Goal: Task Accomplishment & Management: Use online tool/utility

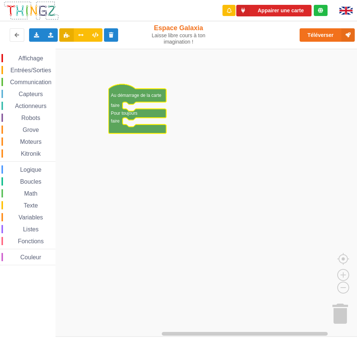
click at [39, 82] on span "Communication" at bounding box center [31, 82] width 44 height 6
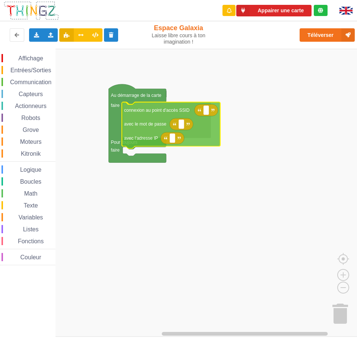
click at [150, 111] on div "Affichage Entrées/Sorties Communication Capteurs Actionneurs Robots Grove Moteu…" at bounding box center [181, 193] width 362 height 288
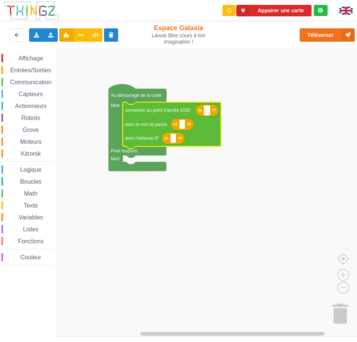
click at [207, 112] on text "Espace de travail de Blocky" at bounding box center [206, 110] width 1 height 5
type input "galaxia"
click at [37, 80] on span "Communication" at bounding box center [31, 82] width 44 height 6
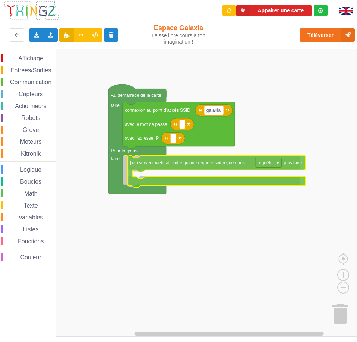
click at [162, 163] on div "Affichage Entrées/Sorties Communication Capteurs Actionneurs Robots Grove Moteu…" at bounding box center [181, 193] width 362 height 288
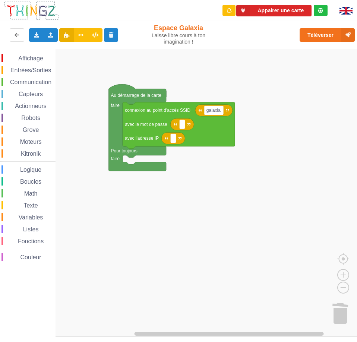
click at [39, 85] on span "Communication" at bounding box center [31, 82] width 44 height 6
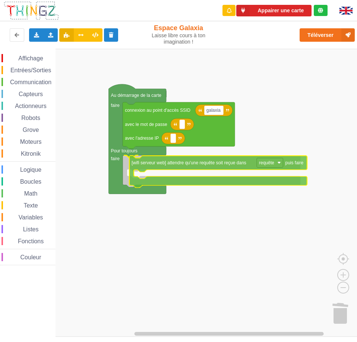
click at [166, 165] on div "Affichage Entrées/Sorties Communication Capteurs Actionneurs Robots Grove Moteu…" at bounding box center [181, 193] width 362 height 288
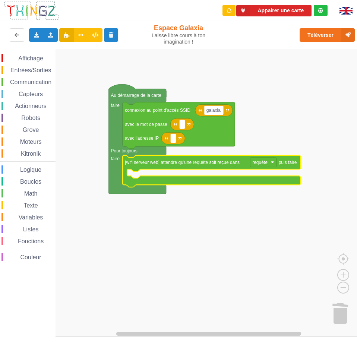
click at [35, 58] on span "Affichage" at bounding box center [30, 58] width 27 height 6
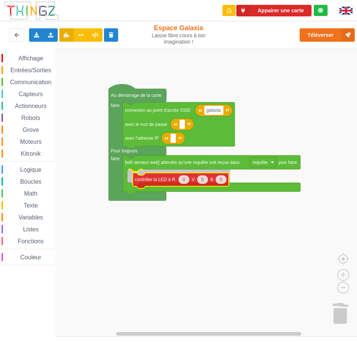
click at [150, 180] on div "Affichage Entrées/Sorties Communication Capteurs Actionneurs Robots Grove Moteu…" at bounding box center [181, 193] width 362 height 288
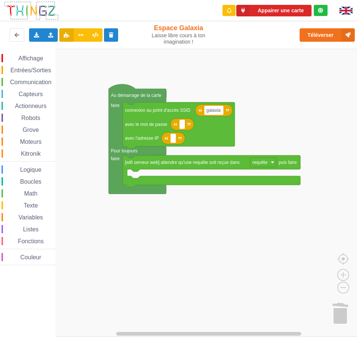
click at [37, 58] on span "Affichage" at bounding box center [30, 58] width 27 height 6
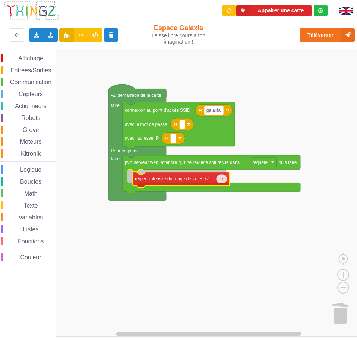
click at [162, 182] on div "Affichage Entrées/Sorties Communication Capteurs Actionneurs Robots Grove Moteu…" at bounding box center [181, 193] width 362 height 288
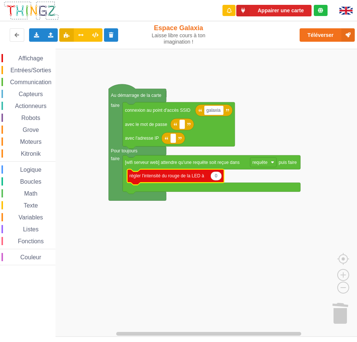
click at [216, 178] on text "0" at bounding box center [216, 175] width 3 height 5
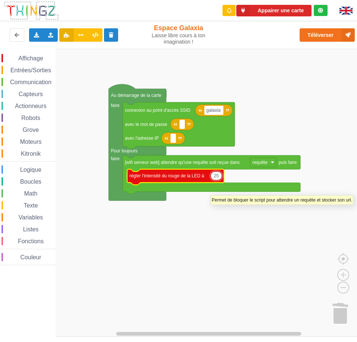
type input "255"
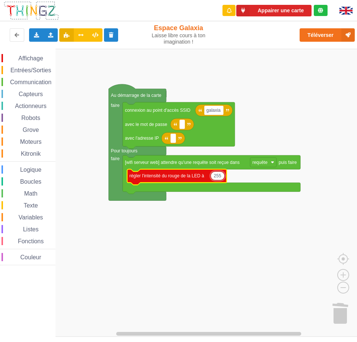
click at [30, 60] on span "Affichage" at bounding box center [30, 58] width 27 height 6
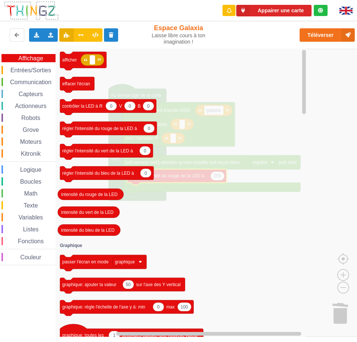
click at [40, 170] on span "Logique" at bounding box center [30, 169] width 23 height 6
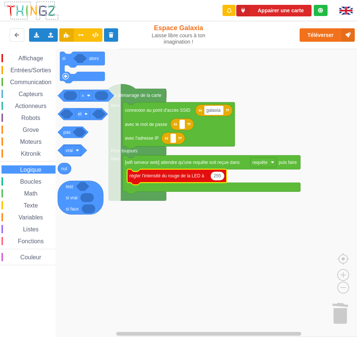
click at [36, 177] on div "Boucles" at bounding box center [28, 181] width 54 height 8
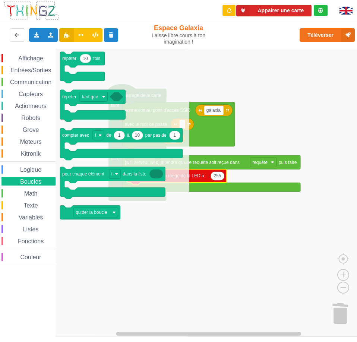
click at [31, 189] on div "Math" at bounding box center [28, 193] width 54 height 8
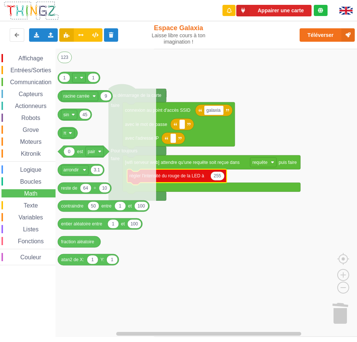
click at [36, 61] on span "Affichage" at bounding box center [30, 58] width 27 height 6
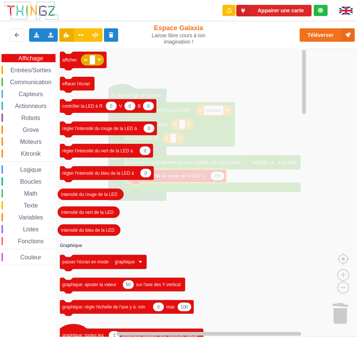
click at [36, 71] on span "Entrées/Sorties" at bounding box center [30, 70] width 43 height 6
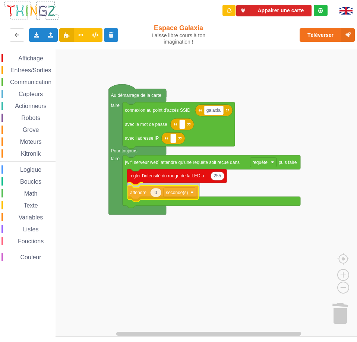
click at [133, 194] on div "Affichage Entrées/Sorties Communication Capteurs Actionneurs Robots Grove Moteu…" at bounding box center [181, 193] width 362 height 288
click at [156, 191] on text "0" at bounding box center [155, 189] width 3 height 5
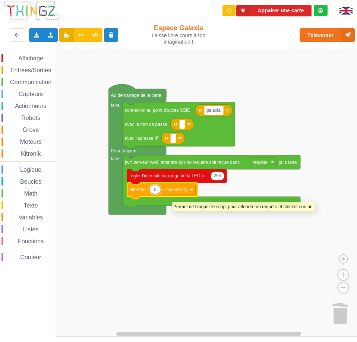
type input "2"
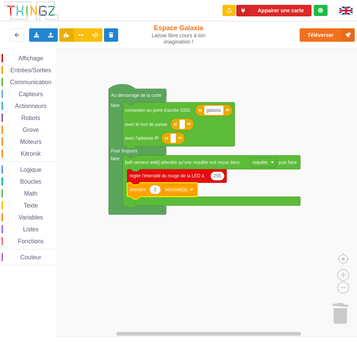
click at [171, 233] on rect "Espace de travail de Blocky" at bounding box center [181, 193] width 362 height 288
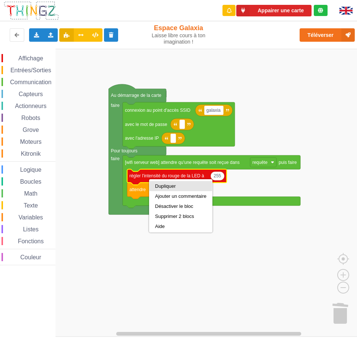
click at [163, 185] on div "Dupliquer" at bounding box center [180, 186] width 51 height 6
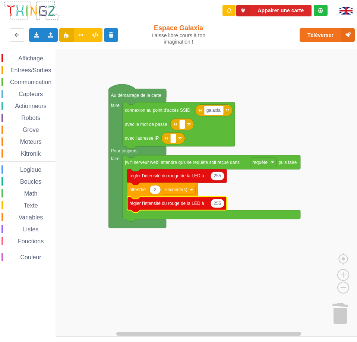
click at [215, 204] on text "255" at bounding box center [216, 203] width 7 height 5
type input "0"
click at [196, 242] on rect "Espace de travail de Blocky" at bounding box center [181, 193] width 362 height 288
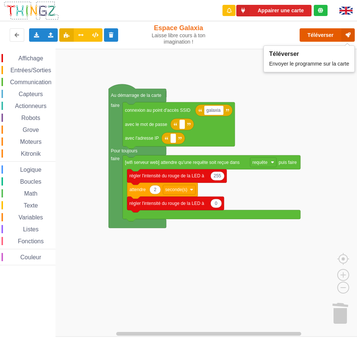
click at [322, 36] on button "Téléverser" at bounding box center [326, 34] width 55 height 13
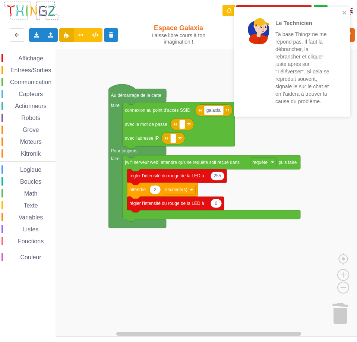
click at [284, 8] on div "Le Technicien Ta base Thingz ne me répond pas. Il faut la débrancher, la rebran…" at bounding box center [292, 62] width 116 height 110
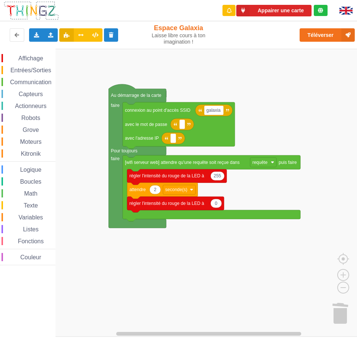
click at [296, 10] on div "Le Technicien Ta base Thingz ne me répond pas. Il faut la débrancher, la rebran…" at bounding box center [291, 64] width 119 height 118
click at [280, 11] on button "Appairer une carte" at bounding box center [273, 11] width 75 height 12
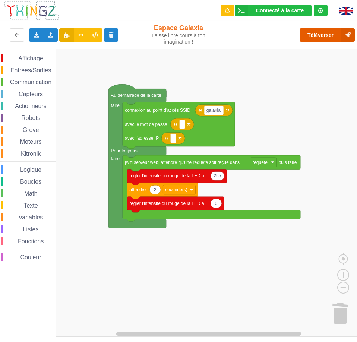
click at [322, 36] on button "Téléverser" at bounding box center [326, 34] width 55 height 13
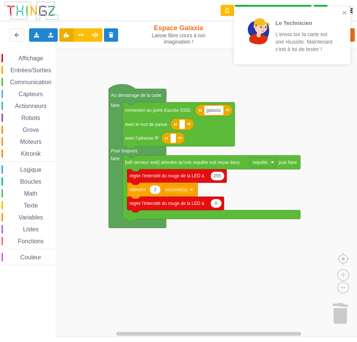
click at [78, 146] on rect "Espace de travail de Blocky" at bounding box center [181, 193] width 362 height 288
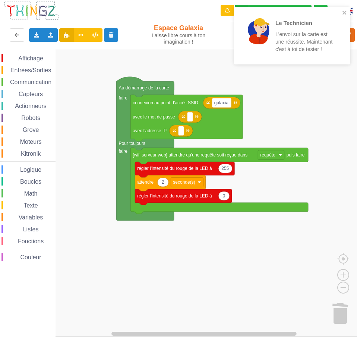
click at [86, 138] on div "Affichage Entrées/Sorties Communication Capteurs Actionneurs Robots Grove Moteu…" at bounding box center [181, 193] width 362 height 288
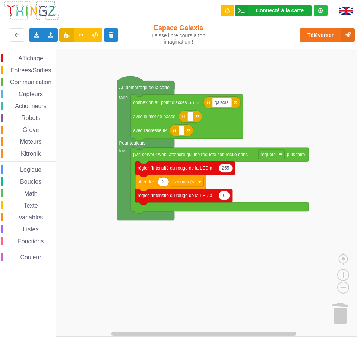
click at [268, 14] on div "Connecté à la carte Réglages Ouvrir le moniteur automatiquement Connexion autom…" at bounding box center [273, 11] width 77 height 12
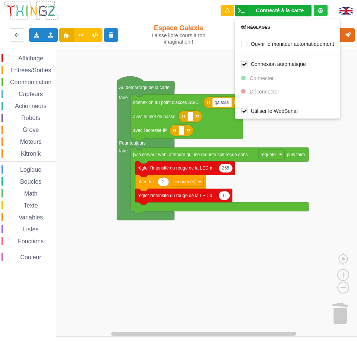
click at [304, 129] on rect "Espace de travail de Blocky" at bounding box center [181, 193] width 362 height 288
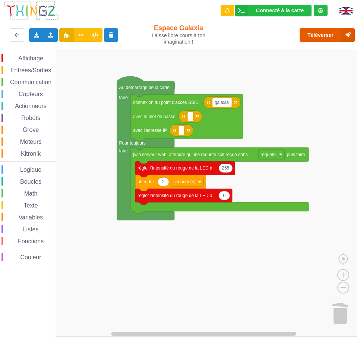
click at [323, 38] on button "Téléverser" at bounding box center [326, 34] width 55 height 13
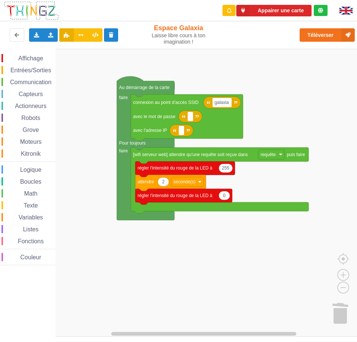
click at [277, 242] on rect "Espace de travail de Blocky" at bounding box center [181, 193] width 362 height 288
click at [28, 57] on span "Affichage" at bounding box center [30, 58] width 27 height 6
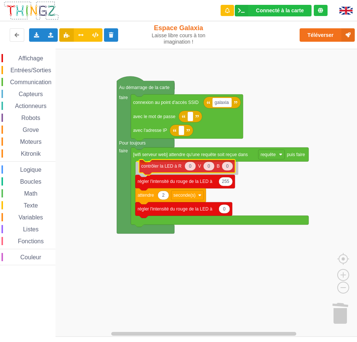
click at [171, 166] on div "Affichage Entrées/Sorties Communication Capteurs Actionneurs Robots Grove Moteu…" at bounding box center [181, 193] width 362 height 288
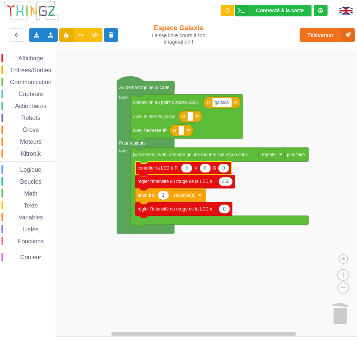
click at [190, 168] on icon "Espace de travail de Blocky" at bounding box center [186, 167] width 11 height 9
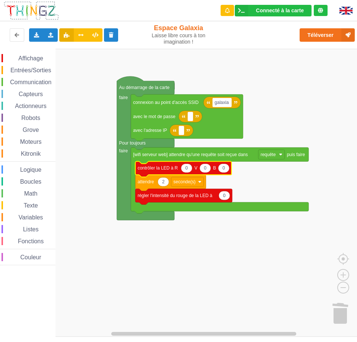
click at [188, 168] on icon "Espace de travail de Blocky" at bounding box center [186, 167] width 11 height 9
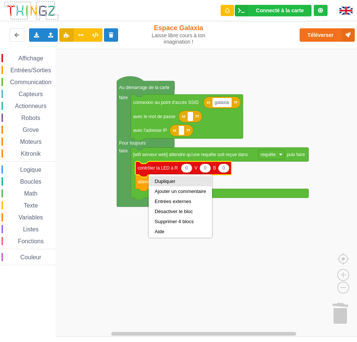
click at [168, 183] on div "Dupliquer" at bounding box center [180, 181] width 51 height 6
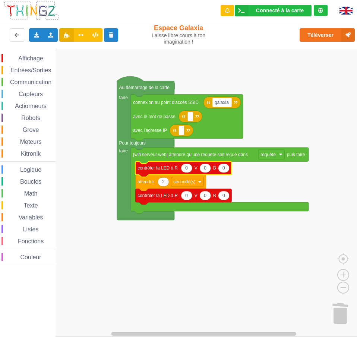
click at [187, 167] on text "0" at bounding box center [186, 167] width 3 height 5
type input "255"
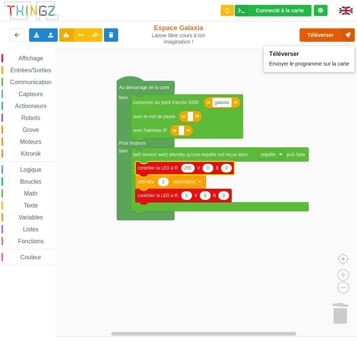
click at [318, 34] on button "Téléverser" at bounding box center [326, 34] width 55 height 13
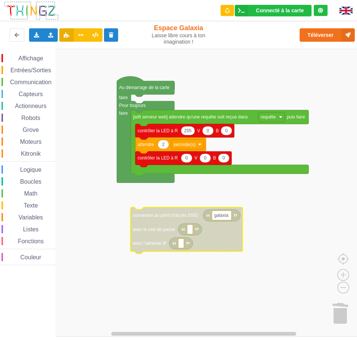
click at [39, 82] on span "Communication" at bounding box center [31, 82] width 44 height 6
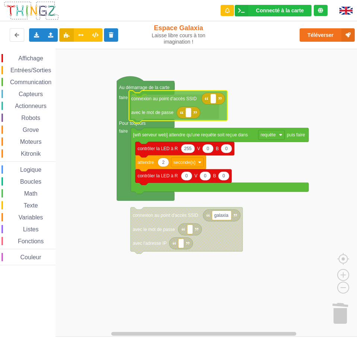
click at [156, 105] on div "Affichage Entrées/Sorties Communication Capteurs Actionneurs Robots Grove Moteu…" at bounding box center [181, 193] width 362 height 288
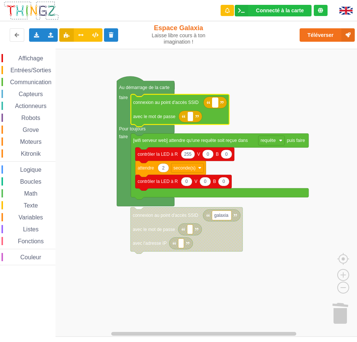
click at [217, 101] on rect "Espace de travail de Blocky" at bounding box center [215, 103] width 6 height 10
type input "galaxia"
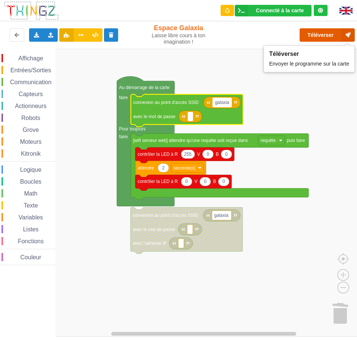
click at [319, 37] on button "Téléverser" at bounding box center [326, 34] width 55 height 13
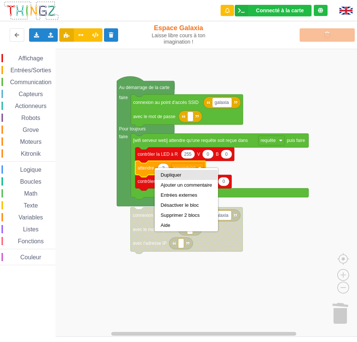
click at [169, 172] on div "Dupliquer" at bounding box center [186, 175] width 63 height 10
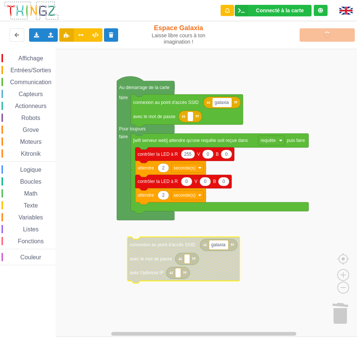
click at [40, 60] on span "Affichage" at bounding box center [30, 58] width 27 height 6
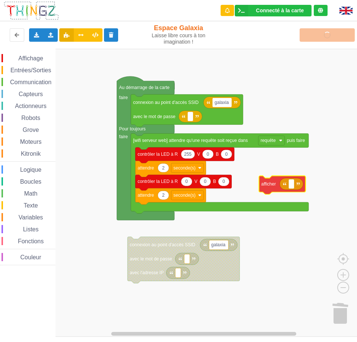
click at [272, 184] on div "Affichage Entrées/Sorties Communication Capteurs Actionneurs Robots Grove Moteu…" at bounding box center [181, 193] width 362 height 288
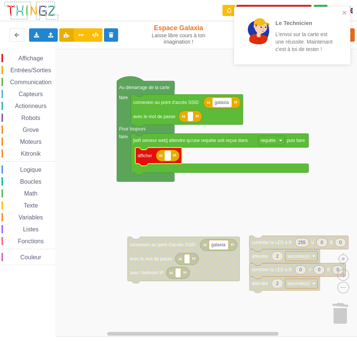
click at [168, 157] on text "Espace de travail de Blocky" at bounding box center [167, 155] width 1 height 5
click at [173, 157] on input "bie" at bounding box center [170, 156] width 11 height 10
type input "bien recu"
click at [343, 12] on icon "close" at bounding box center [344, 13] width 5 height 6
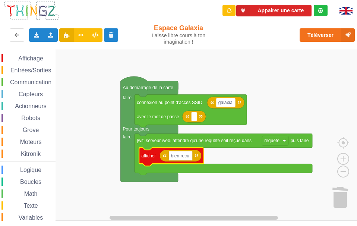
click at [89, 105] on rect "Espace de travail de Blocky" at bounding box center [181, 135] width 362 height 172
click at [99, 79] on rect "Espace de travail de Blocky" at bounding box center [181, 135] width 362 height 172
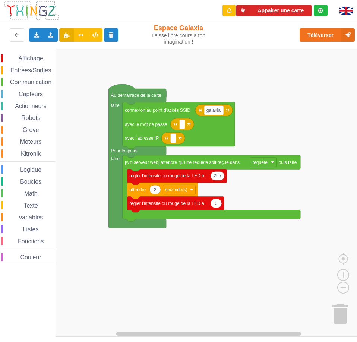
click at [33, 82] on span "Communication" at bounding box center [31, 82] width 44 height 6
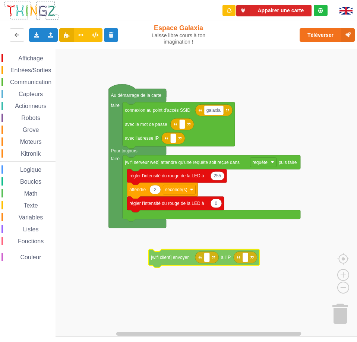
click at [180, 260] on div "Affichage Entrées/Sorties Communication Capteurs Actionneurs Robots Grove Moteu…" at bounding box center [181, 193] width 362 height 288
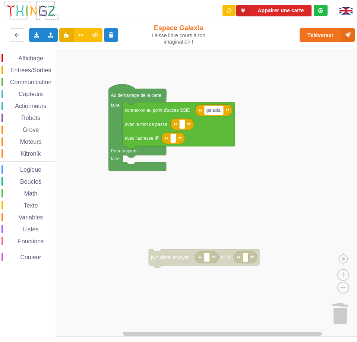
click at [36, 91] on span "Capteurs" at bounding box center [30, 94] width 26 height 6
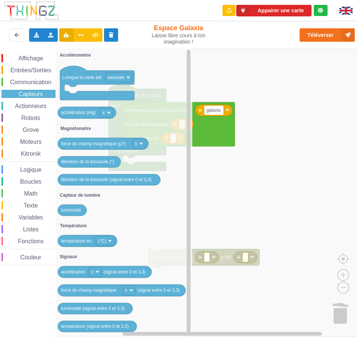
click at [39, 85] on span "Communication" at bounding box center [31, 82] width 44 height 6
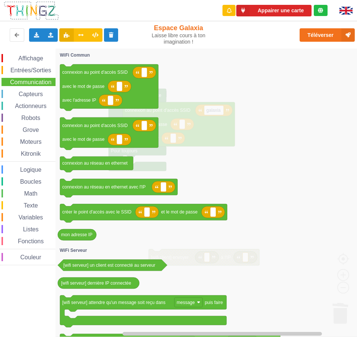
click at [39, 73] on span "Entrées/Sorties" at bounding box center [30, 70] width 43 height 6
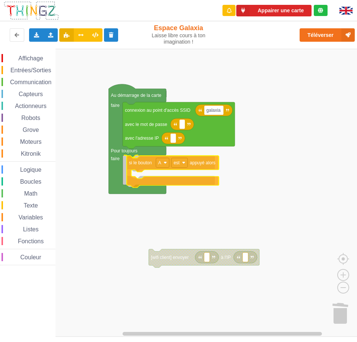
click at [135, 165] on div "Affichage Entrées/Sorties Communication Capteurs Actionneurs Robots Grove Moteu…" at bounding box center [181, 193] width 362 height 288
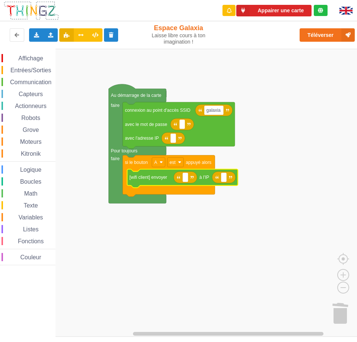
click at [227, 179] on icon "Espace de travail de Blocky" at bounding box center [223, 177] width 23 height 12
click at [223, 179] on rect "Espace de travail de Blocky" at bounding box center [224, 177] width 6 height 10
type input "[URL][DOMAIN_NAME]"
type input "[TECHNICAL_ID]"
click at [260, 133] on rect "Espace de travail de Blocky" at bounding box center [181, 193] width 362 height 288
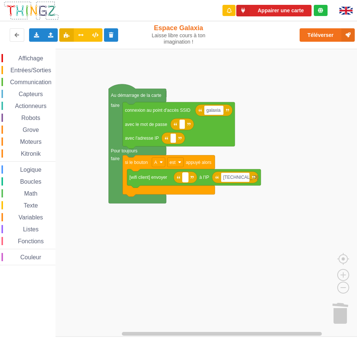
click at [185, 178] on text "Espace de travail de Blocky" at bounding box center [185, 177] width 1 height 5
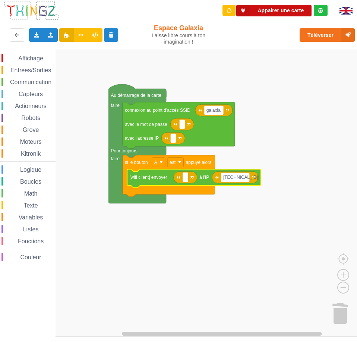
click at [280, 12] on button "Appairer une carte" at bounding box center [273, 11] width 75 height 12
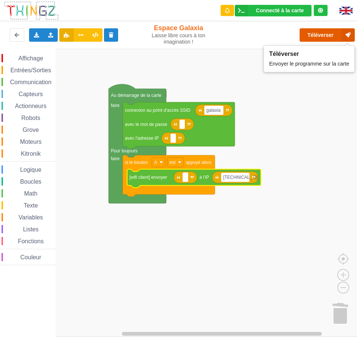
click at [322, 39] on button "Téléverser" at bounding box center [326, 34] width 55 height 13
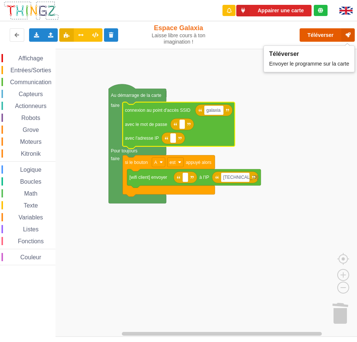
click at [312, 38] on button "Téléverser" at bounding box center [326, 34] width 55 height 13
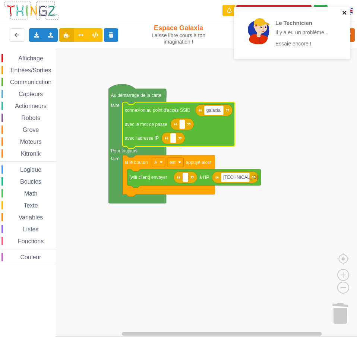
click at [343, 13] on icon "close" at bounding box center [344, 13] width 4 height 4
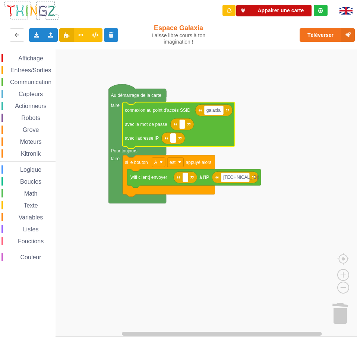
click at [285, 10] on button "Appairer une carte" at bounding box center [273, 11] width 75 height 12
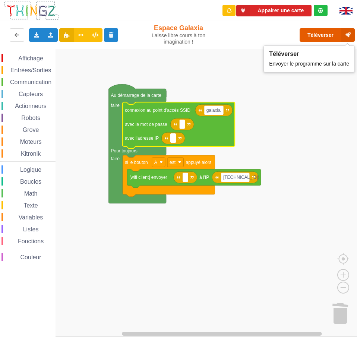
click at [329, 37] on button "Téléverser" at bounding box center [326, 34] width 55 height 13
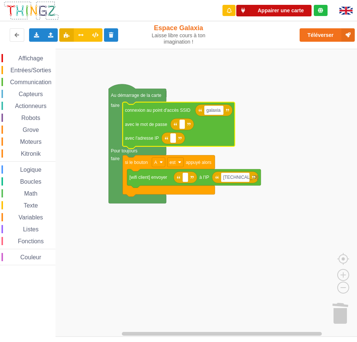
click at [284, 15] on button "Appairer une carte" at bounding box center [273, 11] width 75 height 12
click at [270, 9] on button "Appairer une carte" at bounding box center [273, 11] width 75 height 12
click at [262, 15] on div "Connecté à la carte Réglages Ouvrir le moniteur automatiquement Connexion autom…" at bounding box center [273, 11] width 77 height 12
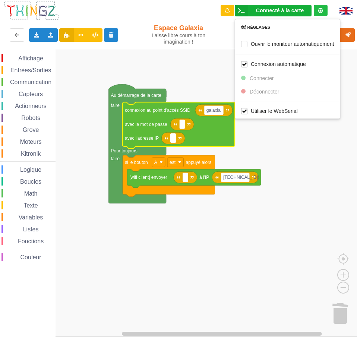
click at [291, 144] on rect "Espace de travail de Blocky" at bounding box center [181, 193] width 362 height 288
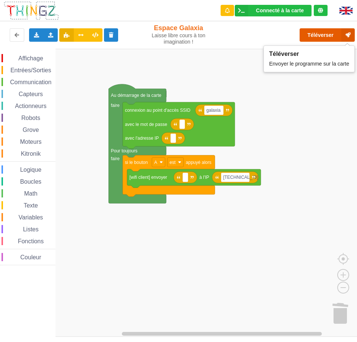
click at [315, 33] on button "Téléverser" at bounding box center [326, 34] width 55 height 13
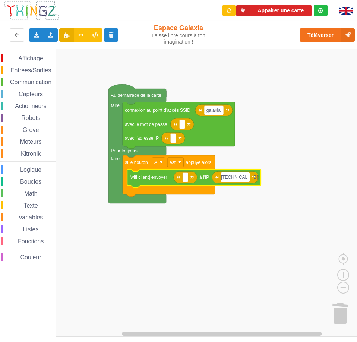
click at [246, 178] on input "[TECHNICAL_ID]" at bounding box center [235, 177] width 29 height 10
type input "[TECHNICAL_ID]"
click at [243, 179] on text "[TECHNICAL_ID]" at bounding box center [240, 177] width 35 height 5
click at [246, 178] on input "[TECHNICAL_ID]" at bounding box center [235, 177] width 29 height 10
click at [258, 151] on rect "Espace de travail de Blocky" at bounding box center [181, 193] width 362 height 288
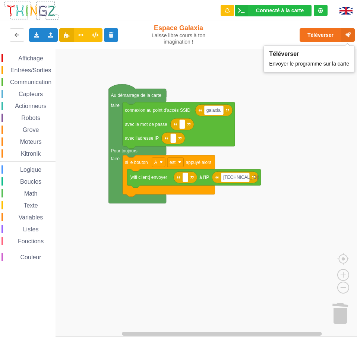
click at [316, 34] on button "Téléverser" at bounding box center [326, 34] width 55 height 13
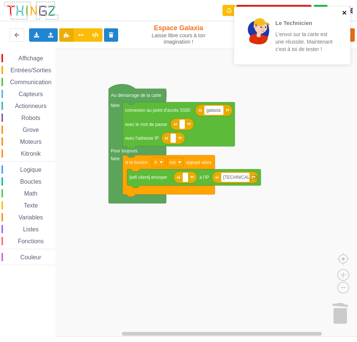
click at [347, 13] on icon "close" at bounding box center [344, 13] width 5 height 6
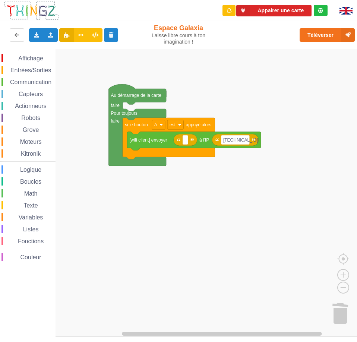
click at [39, 80] on span "Communication" at bounding box center [31, 82] width 44 height 6
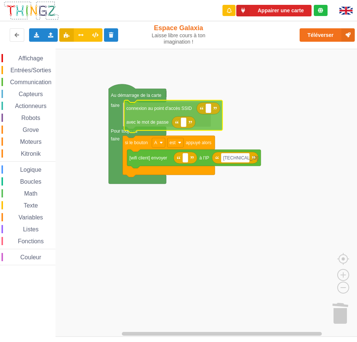
click at [146, 108] on div "Affichage Entrées/Sorties Communication Capteurs Actionneurs Robots Grove Moteu…" at bounding box center [181, 193] width 362 height 288
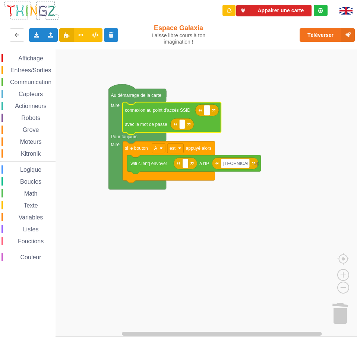
click at [207, 111] on text "Espace de travail de Blocky" at bounding box center [206, 110] width 1 height 5
click at [213, 57] on rect "Espace de travail de Blocky" at bounding box center [181, 193] width 362 height 288
click at [208, 115] on rect "Espace de travail de Blocky" at bounding box center [207, 110] width 6 height 10
type input "galaxia"
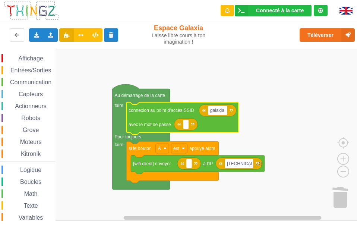
click at [257, 96] on rect "Espace de travail de Blocky" at bounding box center [181, 135] width 362 height 172
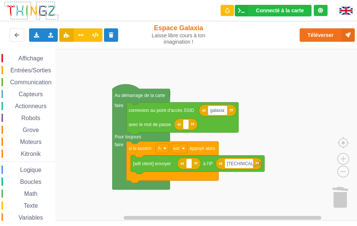
click at [250, 71] on rect "Espace de travail de Blocky" at bounding box center [181, 135] width 362 height 172
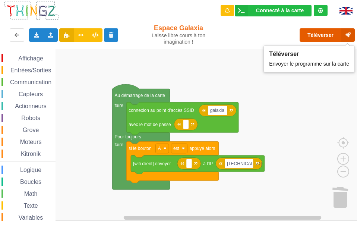
click at [306, 35] on button "Téléverser" at bounding box center [326, 34] width 55 height 13
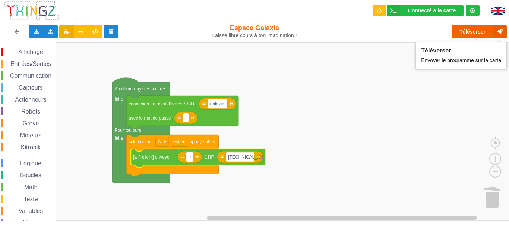
type input "a"
click at [356, 31] on button "Téléverser" at bounding box center [478, 31] width 55 height 13
click at [191, 159] on input "a" at bounding box center [189, 157] width 7 height 10
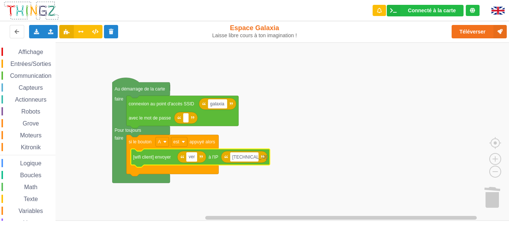
type input "vert"
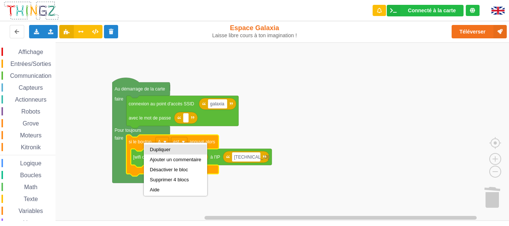
click at [158, 147] on div "Dupliquer" at bounding box center [175, 150] width 51 height 6
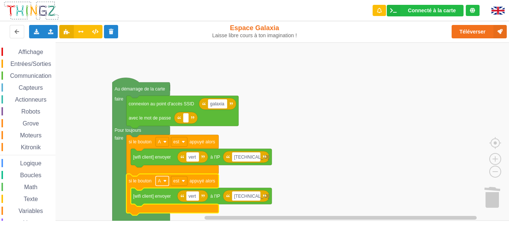
click at [167, 184] on rect "Espace de travail de Blocky" at bounding box center [162, 181] width 13 height 10
click at [158, 208] on div "B" at bounding box center [164, 209] width 18 height 6
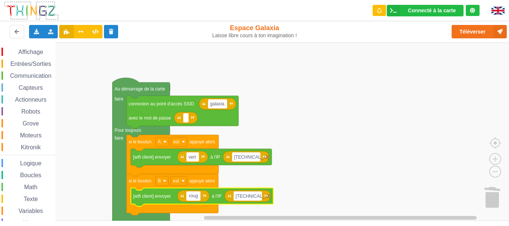
type input "rouge"
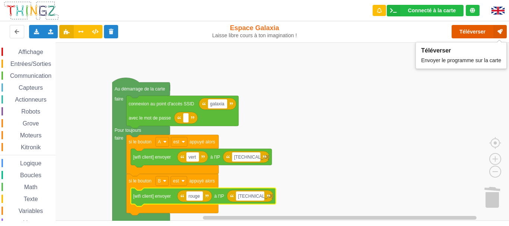
click at [356, 28] on button "Téléverser" at bounding box center [478, 31] width 55 height 13
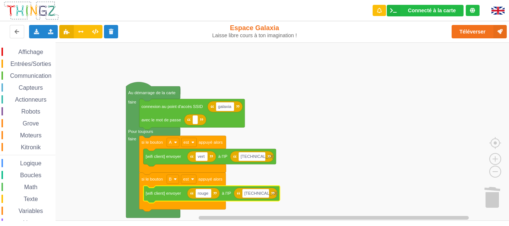
click at [34, 85] on span "Capteurs" at bounding box center [30, 88] width 26 height 6
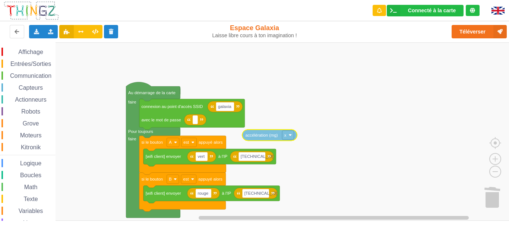
click at [272, 133] on div "Affichage Entrées/Sorties Communication Capteurs Actionneurs Robots Grove Moteu…" at bounding box center [257, 131] width 514 height 178
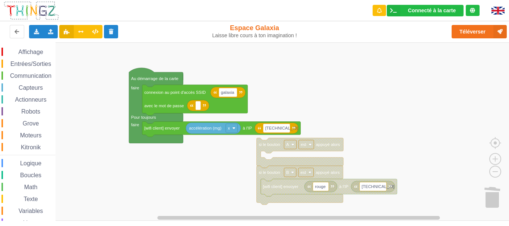
click at [277, 112] on div "Affichage Entrées/Sorties Communication Capteurs Actionneurs Robots Grove Moteu…" at bounding box center [257, 131] width 514 height 178
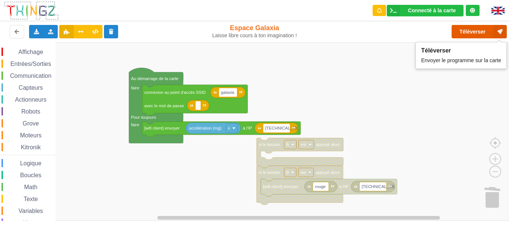
click at [356, 31] on button "Téléverser" at bounding box center [478, 31] width 55 height 13
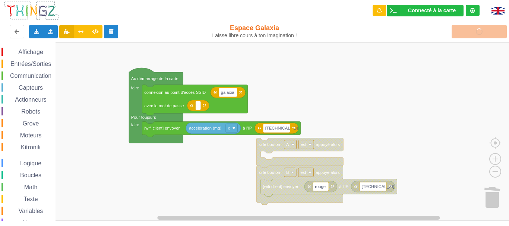
click at [356, 31] on div "Téléverser" at bounding box center [407, 32] width 209 height 24
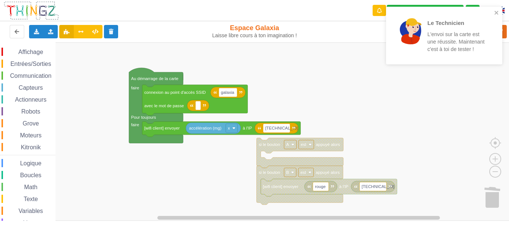
click at [34, 63] on span "Entrées/Sorties" at bounding box center [30, 64] width 43 height 6
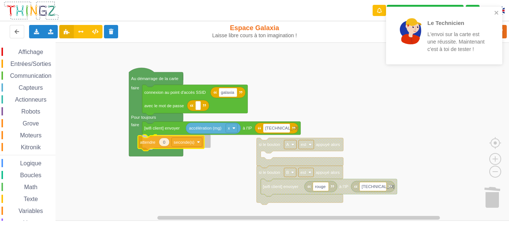
click at [146, 142] on div "Affichage Entrées/Sorties Communication Capteurs Actionneurs Robots Grove Moteu…" at bounding box center [257, 131] width 514 height 178
click at [199, 150] on rect "Espace de travail de Blocky" at bounding box center [257, 131] width 514 height 178
click at [198, 143] on rect "Espace de travail de Blocky" at bounding box center [191, 141] width 31 height 9
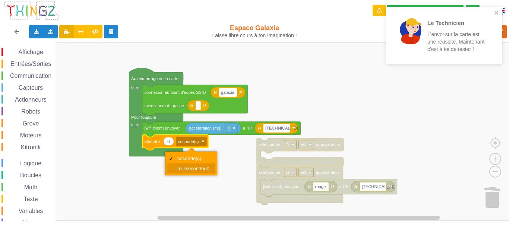
click at [195, 164] on div "milliseconde(s)" at bounding box center [191, 168] width 48 height 10
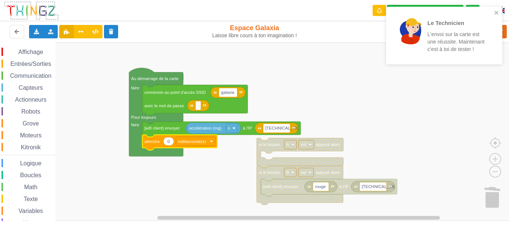
click at [169, 141] on text "0" at bounding box center [168, 141] width 2 height 4
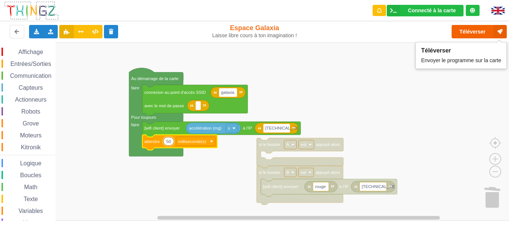
type input "50"
click at [356, 32] on button "Téléverser" at bounding box center [478, 31] width 55 height 13
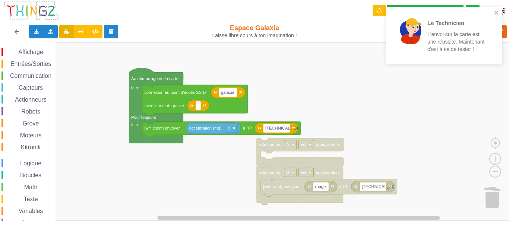
click at [44, 66] on span "Entrées/Sorties" at bounding box center [30, 64] width 43 height 6
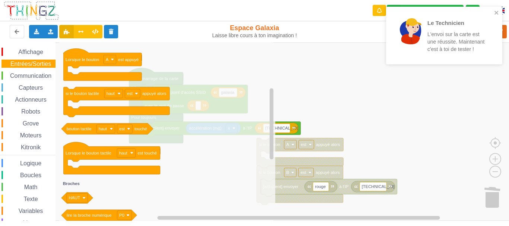
click at [36, 79] on div "Communication" at bounding box center [28, 75] width 54 height 8
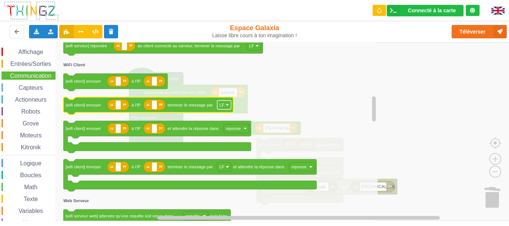
click at [227, 105] on image "Espace de travail de Blocky" at bounding box center [227, 104] width 3 height 3
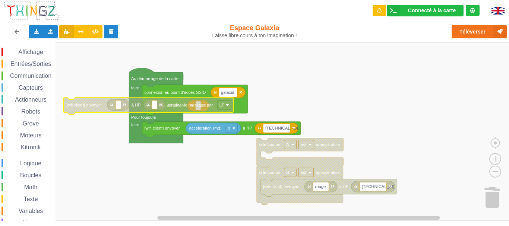
click at [227, 105] on image "Espace de travail de Blocky" at bounding box center [227, 104] width 3 height 3
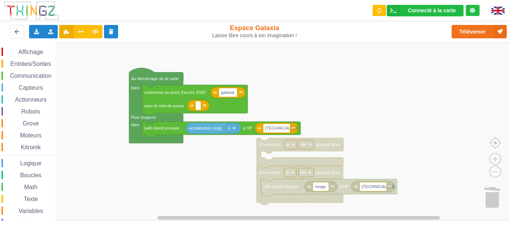
click at [44, 76] on span "Communication" at bounding box center [31, 76] width 44 height 6
click at [356, 82] on rect "Espace de travail de Blocky" at bounding box center [257, 131] width 514 height 178
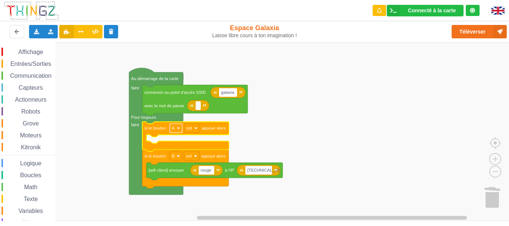
click at [182, 126] on rect "Espace de travail de Blocky" at bounding box center [176, 128] width 12 height 9
click at [239, 122] on rect "Espace de travail de Blocky" at bounding box center [257, 131] width 514 height 178
click at [36, 89] on span "Capteurs" at bounding box center [30, 88] width 26 height 6
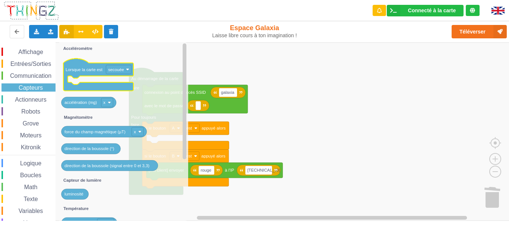
click at [94, 70] on text "Lorsque la carte est" at bounding box center [84, 69] width 37 height 4
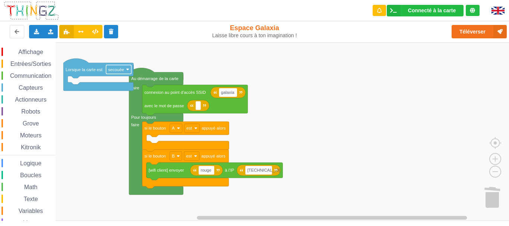
click at [128, 72] on rect "Espace de travail de Blocky" at bounding box center [118, 69] width 25 height 9
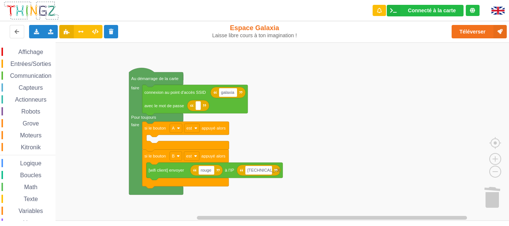
click at [44, 85] on div "Capteurs" at bounding box center [28, 87] width 54 height 8
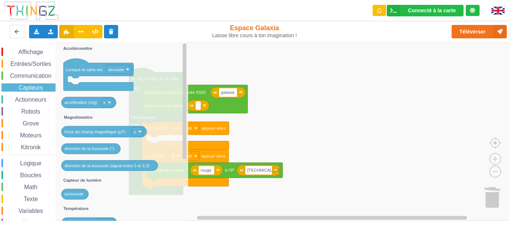
click at [38, 64] on span "Entrées/Sorties" at bounding box center [30, 64] width 43 height 6
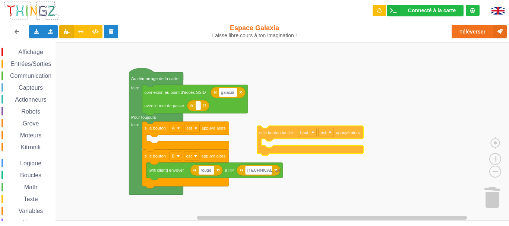
click at [286, 131] on div "Affichage Entrées/Sorties Communication Capteurs Actionneurs Robots Grove Moteu…" at bounding box center [257, 131] width 514 height 178
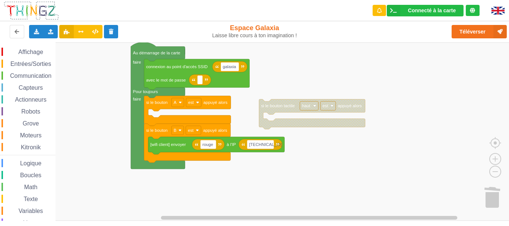
click at [248, 103] on div "Affichage Entrées/Sorties Communication Capteurs Actionneurs Robots Grove Moteu…" at bounding box center [257, 131] width 514 height 178
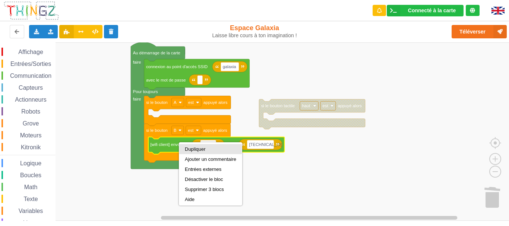
click at [194, 149] on div "Dupliquer" at bounding box center [210, 149] width 51 height 6
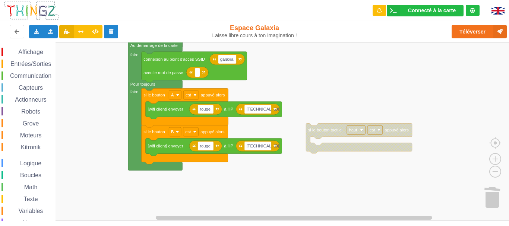
click at [304, 137] on div "Affichage Entrées/Sorties Communication Capteurs Actionneurs Robots Grove Moteu…" at bounding box center [257, 131] width 514 height 178
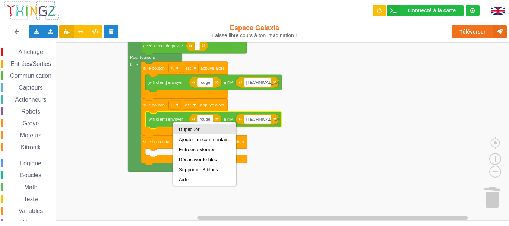
click at [188, 129] on div "Dupliquer" at bounding box center [204, 130] width 51 height 6
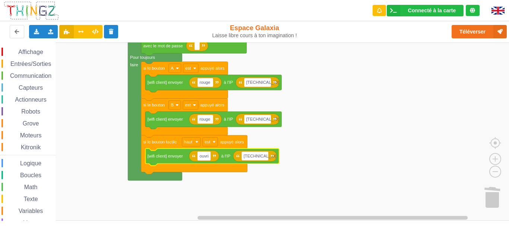
type input "ouvrir"
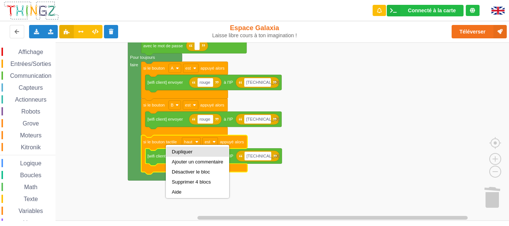
click at [175, 150] on div "Dupliquer" at bounding box center [197, 152] width 51 height 6
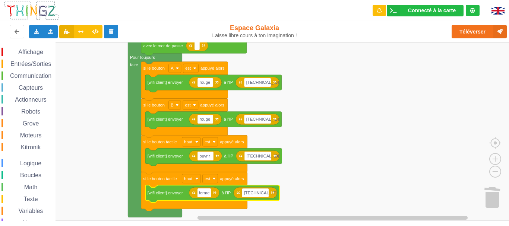
type input "fermer"
click at [307, 157] on rect "Espace de travail de Blocky" at bounding box center [257, 131] width 514 height 178
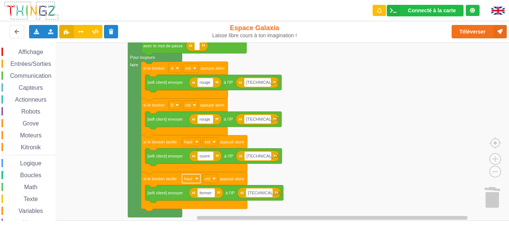
click at [196, 180] on rect "Espace de travail de Blocky" at bounding box center [191, 178] width 18 height 9
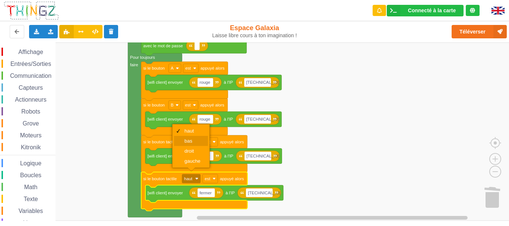
click at [195, 140] on div "bas" at bounding box center [193, 141] width 18 height 6
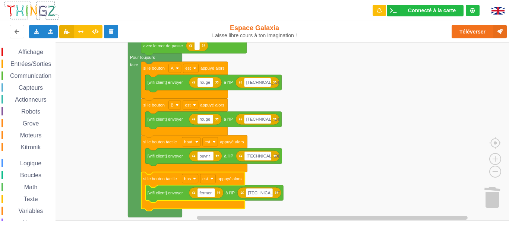
click at [356, 134] on rect "Espace de travail de Blocky" at bounding box center [257, 131] width 514 height 178
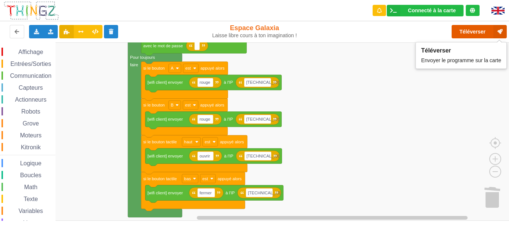
click at [356, 34] on button "Téléverser" at bounding box center [478, 31] width 55 height 13
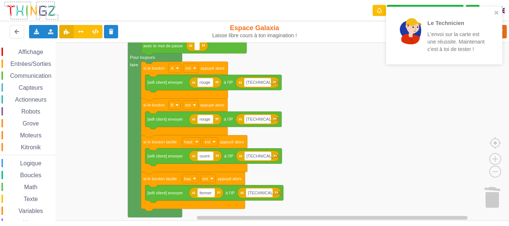
click at [356, 82] on rect "Espace de travail de Blocky" at bounding box center [257, 131] width 514 height 178
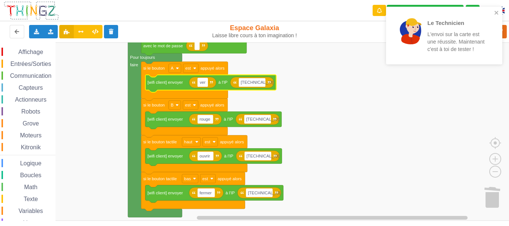
type input "vert"
click at [356, 108] on rect "Espace de travail de Blocky" at bounding box center [257, 131] width 514 height 178
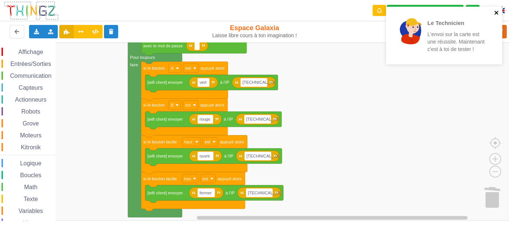
click at [356, 10] on icon "close" at bounding box center [496, 13] width 5 height 6
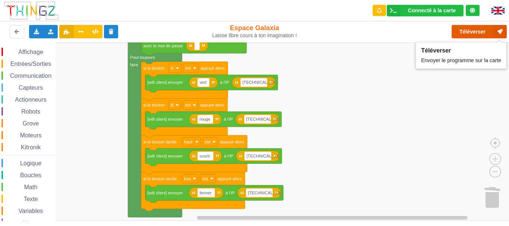
click at [356, 32] on button "Téléverser" at bounding box center [478, 31] width 55 height 13
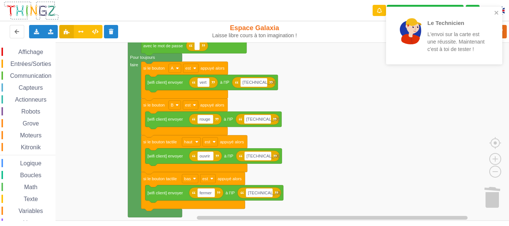
click at [356, 79] on rect "Espace de travail de Blocky" at bounding box center [257, 131] width 514 height 178
click at [356, 12] on icon "close" at bounding box center [496, 13] width 5 height 6
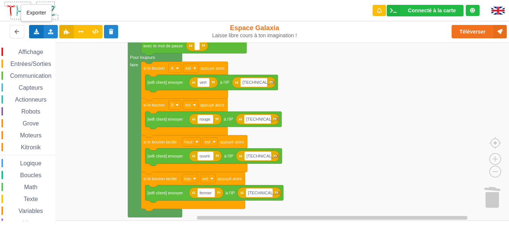
click at [36, 32] on icon at bounding box center [36, 31] width 6 height 4
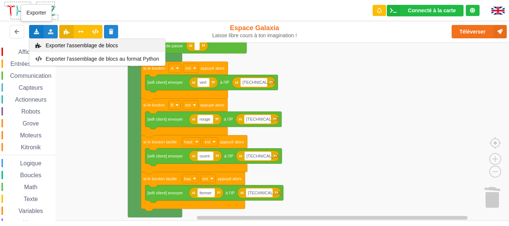
click at [62, 47] on span "Exporter l'assemblage de blocs" at bounding box center [82, 45] width 72 height 6
